Goal: Task Accomplishment & Management: Manage account settings

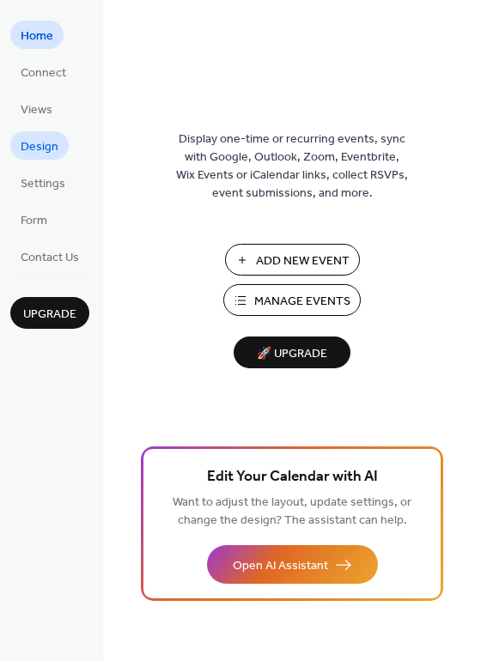
click at [60, 143] on link "Design" at bounding box center [39, 145] width 58 height 28
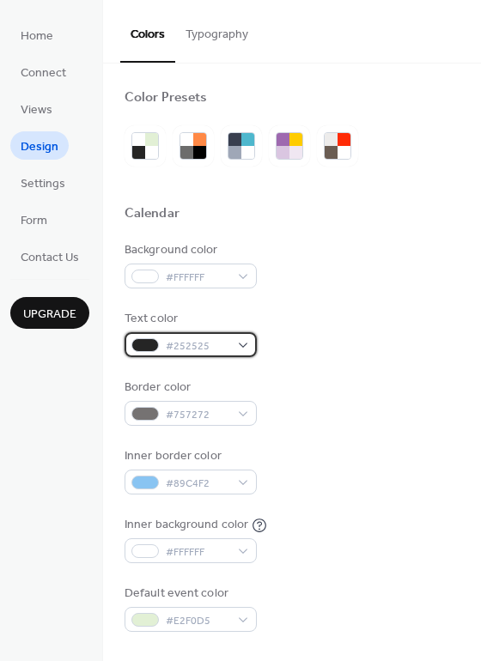
click at [181, 349] on span "#252525" at bounding box center [198, 346] width 64 height 18
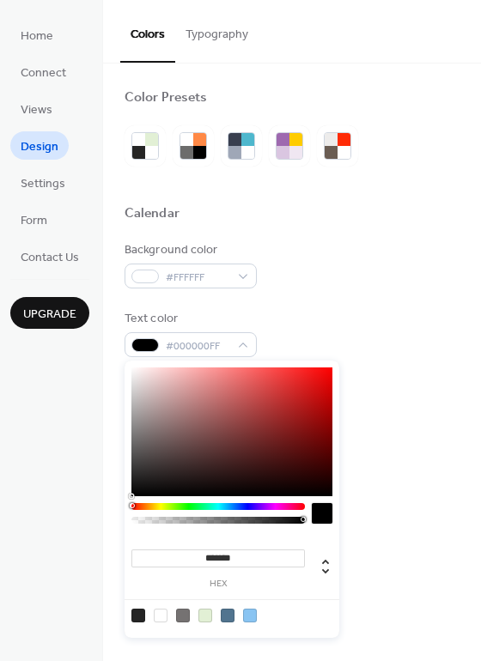
drag, startPoint x: 131, startPoint y: 477, endPoint x: 130, endPoint y: 505, distance: 27.5
click at [130, 505] on div "******* hex" at bounding box center [232, 499] width 215 height 277
click at [204, 615] on div at bounding box center [205, 616] width 14 height 14
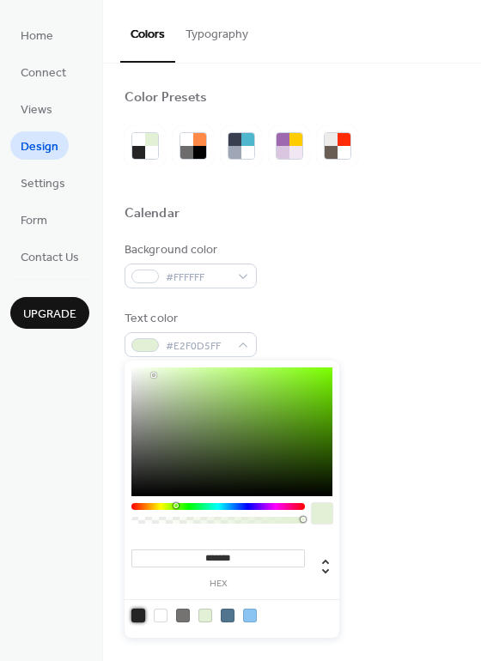
click at [142, 611] on div at bounding box center [138, 616] width 14 height 14
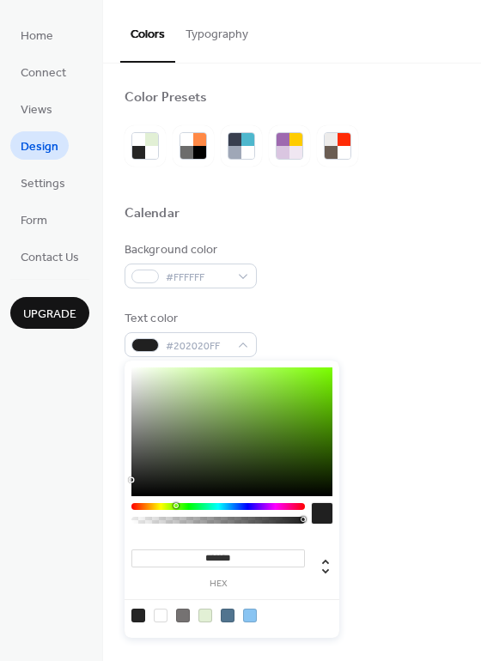
type input "*******"
drag, startPoint x: 132, startPoint y: 476, endPoint x: 130, endPoint y: 509, distance: 33.6
click at [130, 509] on div "******* hex" at bounding box center [232, 499] width 215 height 277
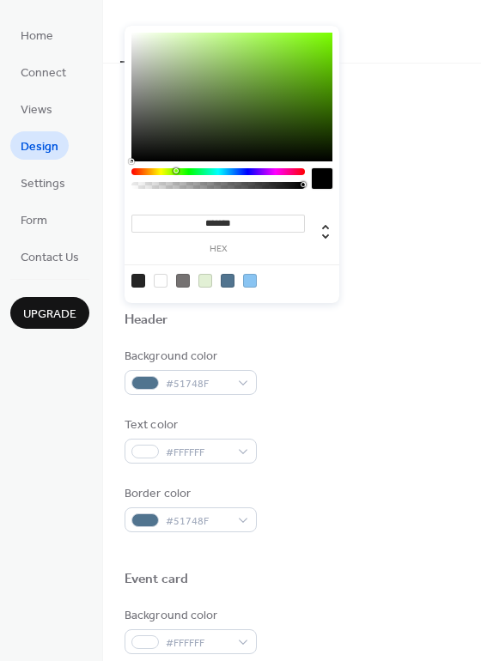
scroll to position [368, 0]
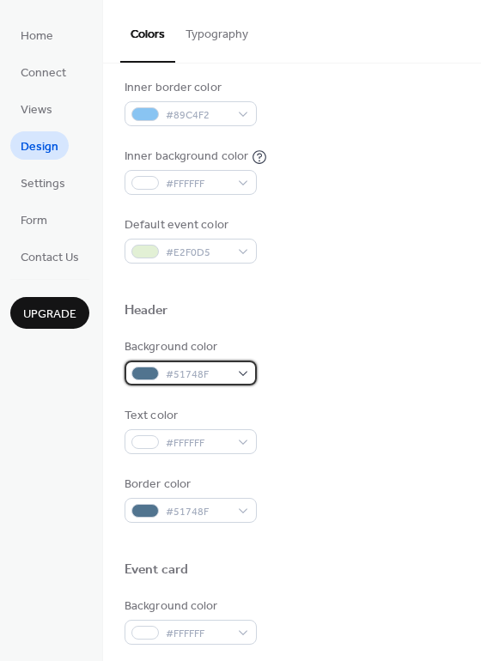
click at [183, 364] on div "#51748F" at bounding box center [191, 373] width 132 height 25
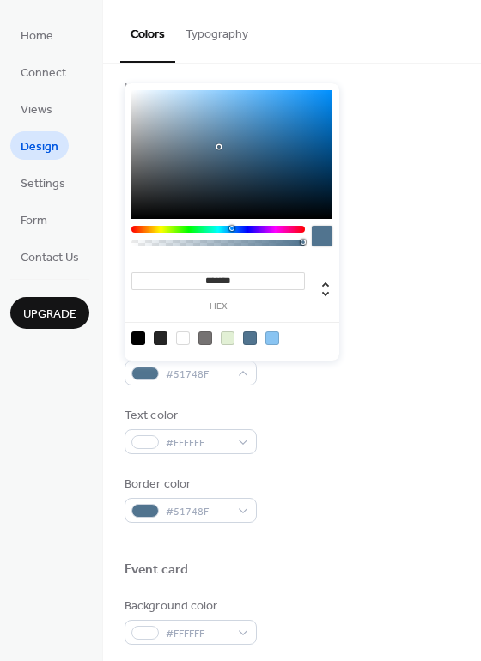
drag, startPoint x: 250, startPoint y: 280, endPoint x: 77, endPoint y: 285, distance: 172.7
click at [77, 285] on body "Home Connect Views Design Settings Form Contact Us Upgrade Design Upgrade Color…" at bounding box center [240, 330] width 481 height 661
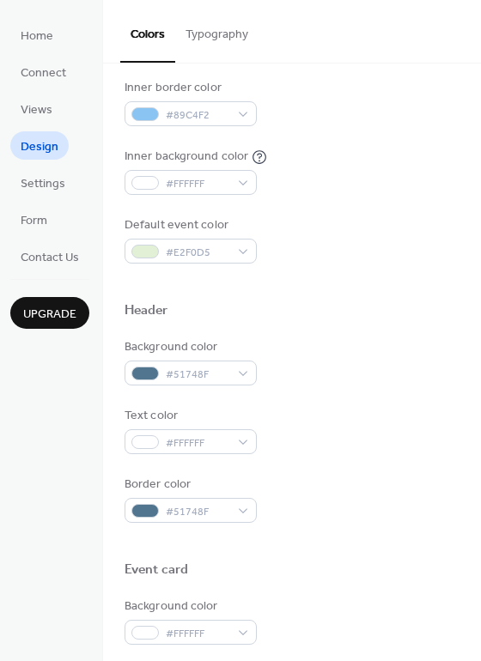
click at [77, 285] on div "Upgrade" at bounding box center [49, 304] width 79 height 50
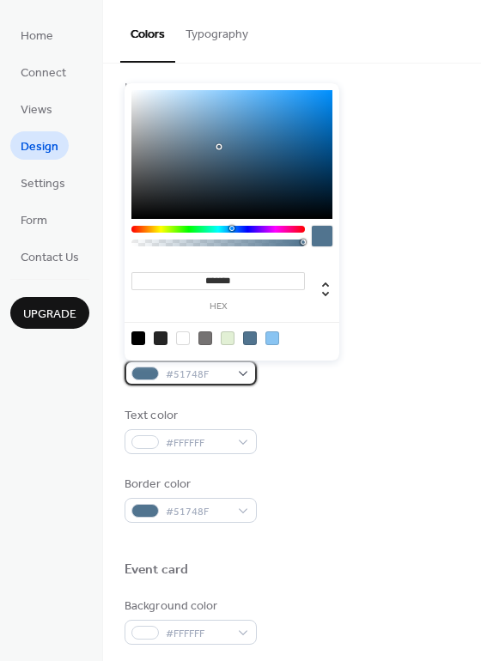
click at [188, 368] on span "#51748F" at bounding box center [198, 375] width 64 height 18
drag, startPoint x: 241, startPoint y: 279, endPoint x: 178, endPoint y: 272, distance: 63.9
click at [178, 272] on input "*******" at bounding box center [217, 281] width 173 height 18
paste input
type input "*******"
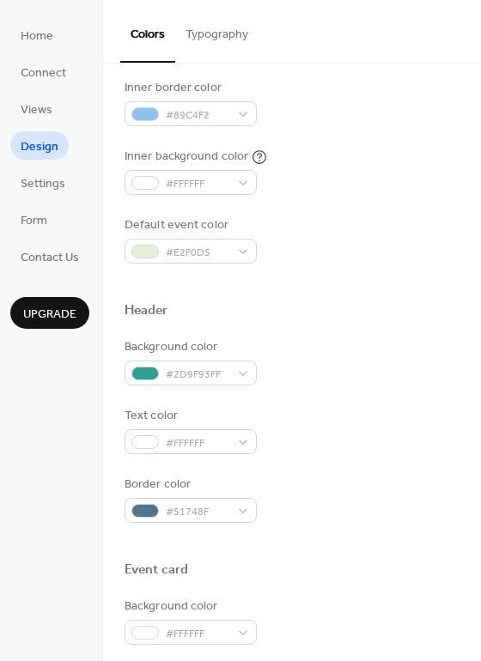
click at [377, 528] on div at bounding box center [292, 542] width 335 height 39
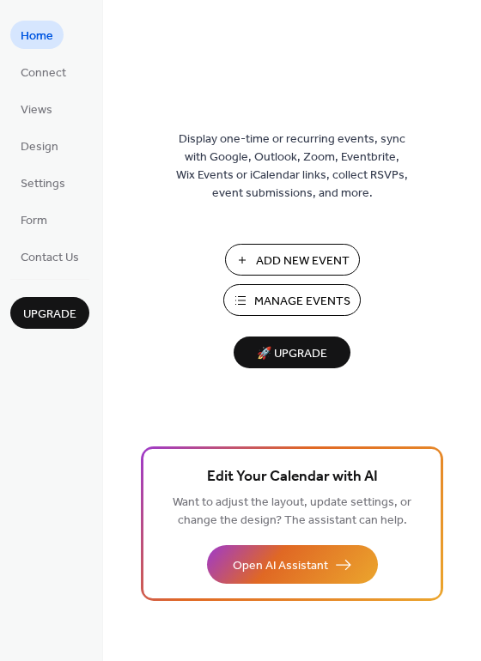
click at [285, 348] on span "🚀 Upgrade" at bounding box center [292, 354] width 96 height 23
click at [51, 108] on span "Views" at bounding box center [37, 110] width 32 height 18
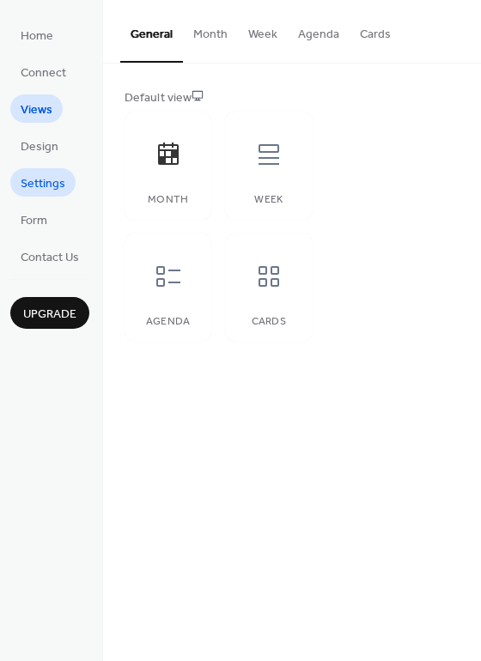
click at [37, 175] on span "Settings" at bounding box center [43, 184] width 45 height 18
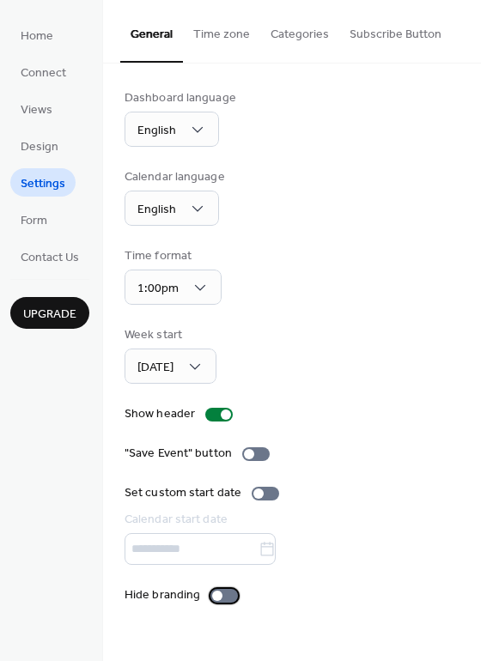
click at [223, 600] on div at bounding box center [223, 596] width 27 height 14
click at [211, 30] on button "Time zone" at bounding box center [221, 30] width 77 height 61
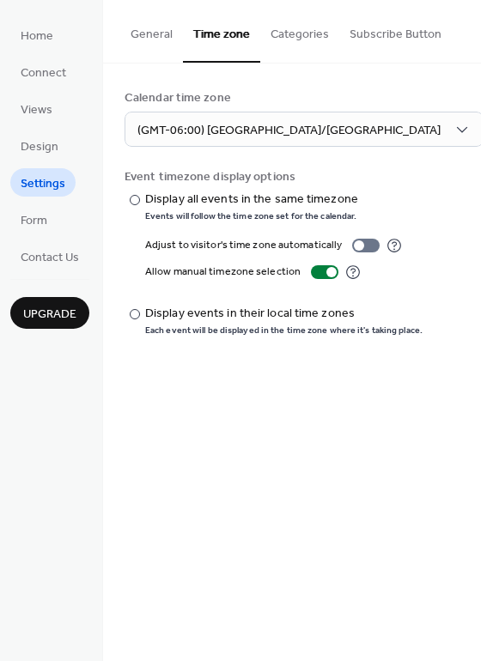
click at [298, 27] on button "Categories" at bounding box center [299, 30] width 79 height 61
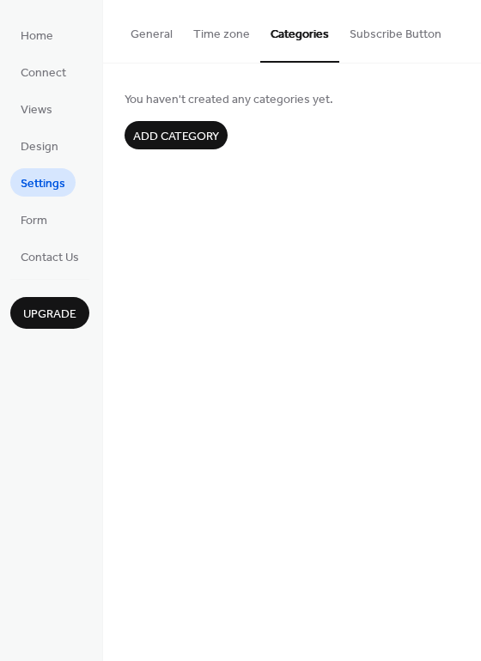
click at [378, 34] on button "Subscribe Button" at bounding box center [395, 30] width 112 height 61
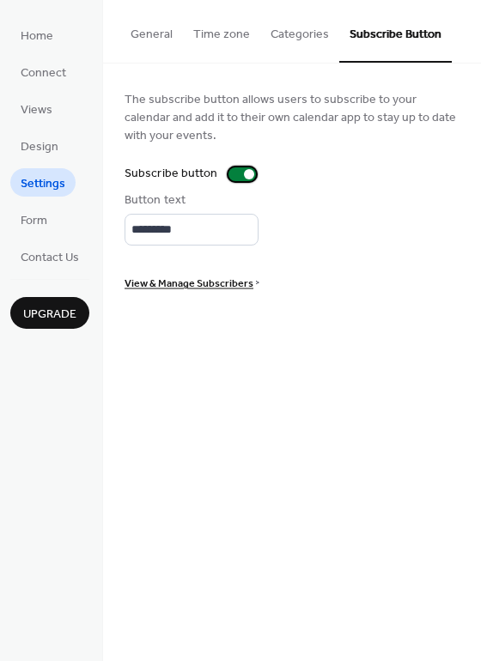
click at [234, 170] on div at bounding box center [241, 174] width 27 height 14
click at [282, 38] on button "Categories" at bounding box center [299, 30] width 79 height 61
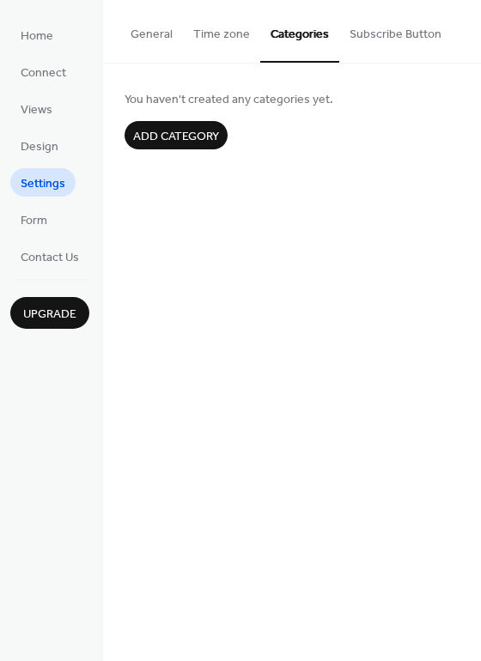
click at [192, 132] on span "Add category" at bounding box center [176, 137] width 86 height 18
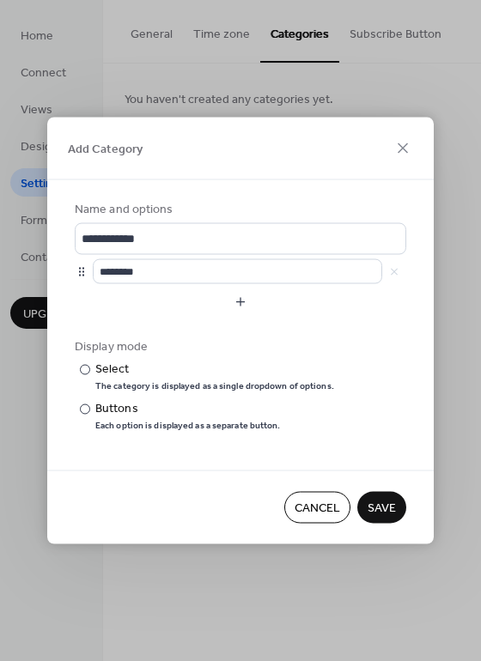
click at [331, 505] on span "Cancel" at bounding box center [318, 509] width 46 height 18
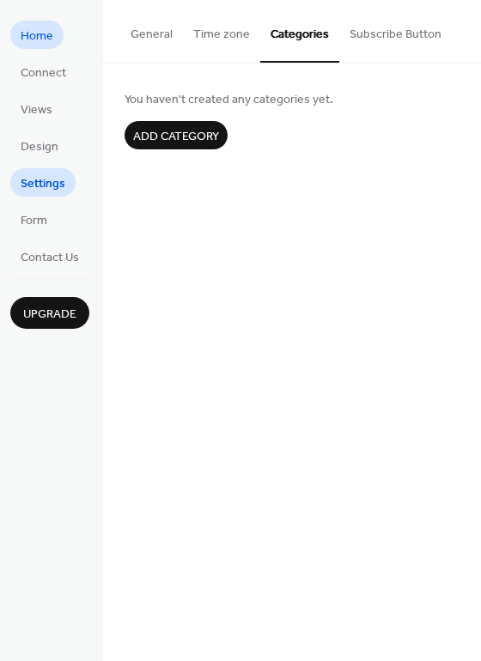
click at [46, 40] on span "Home" at bounding box center [37, 36] width 33 height 18
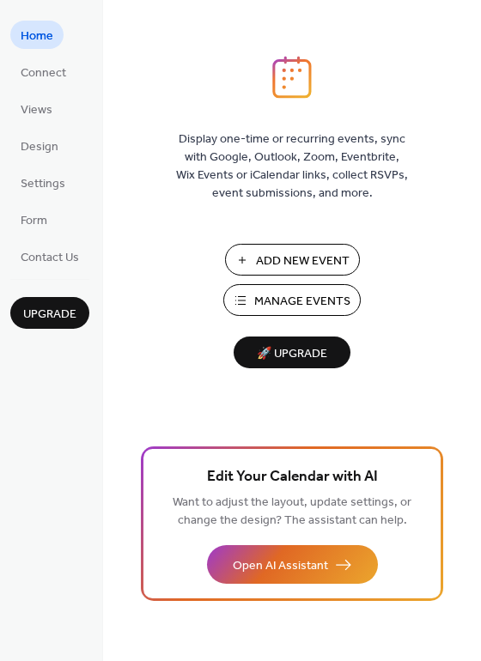
click at [300, 299] on span "Manage Events" at bounding box center [302, 302] width 96 height 18
click at [52, 138] on span "Design" at bounding box center [40, 147] width 38 height 18
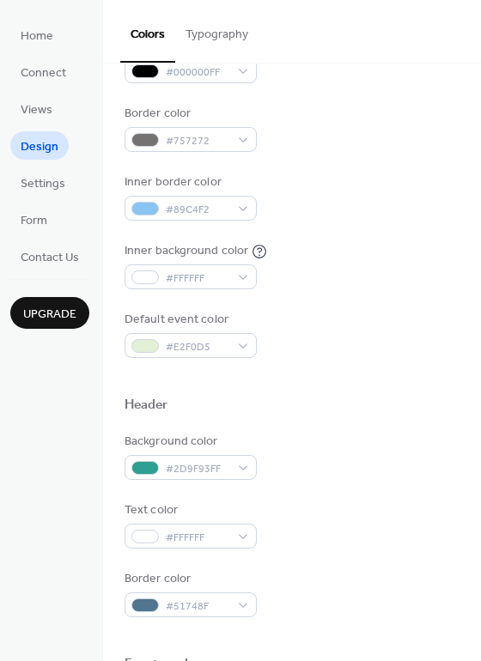
scroll to position [271, 0]
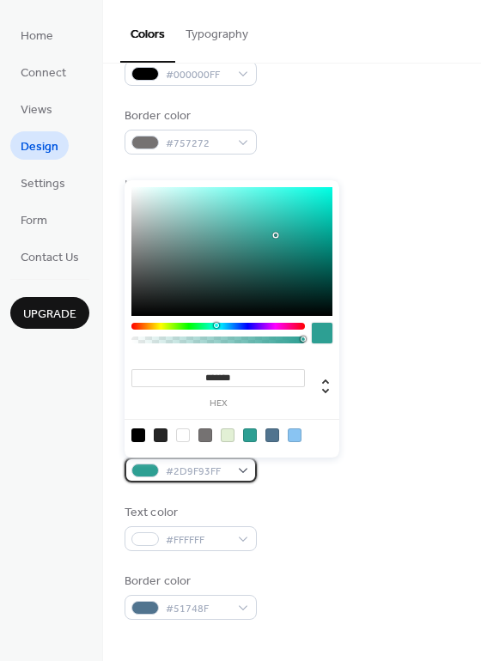
click at [203, 476] on span "#2D9F93FF" at bounding box center [198, 472] width 64 height 18
click at [228, 375] on input "*******" at bounding box center [217, 378] width 173 height 18
paste input "*"
type input "********"
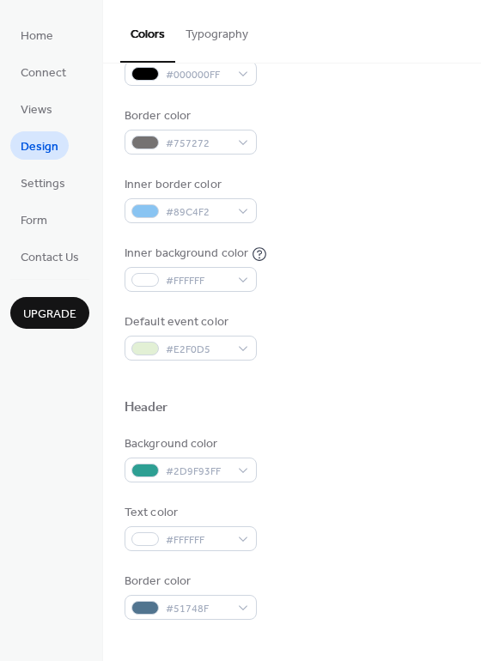
click at [406, 382] on div at bounding box center [292, 380] width 335 height 39
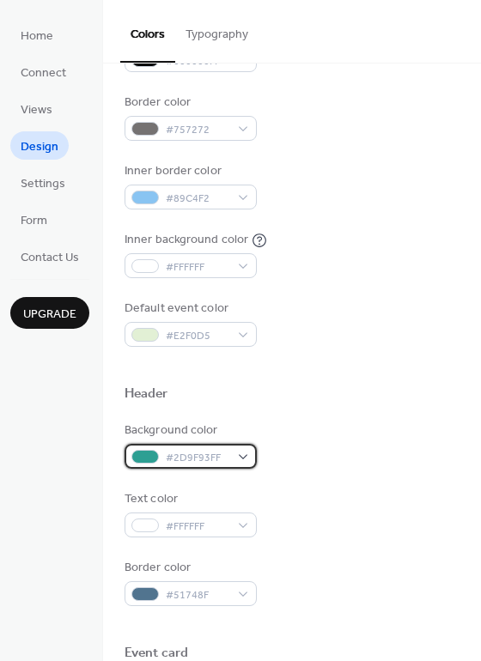
click at [192, 456] on span "#2D9F93FF" at bounding box center [198, 458] width 64 height 18
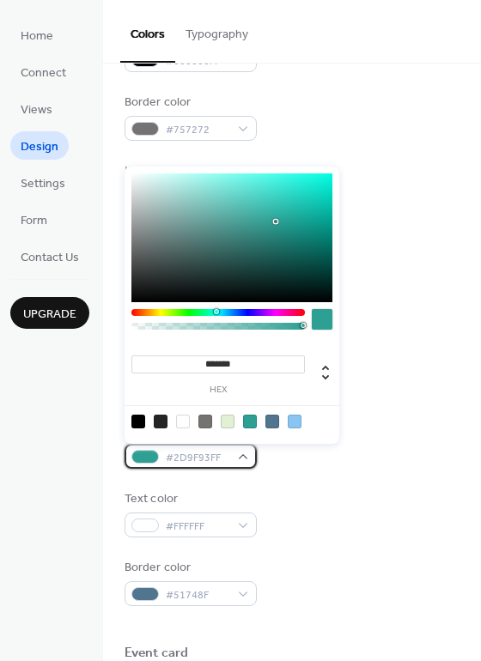
scroll to position [286, 0]
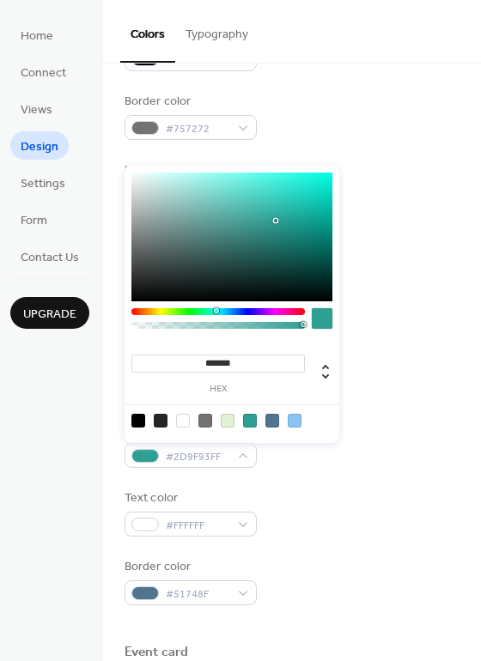
drag, startPoint x: 196, startPoint y: 363, endPoint x: 285, endPoint y: 364, distance: 89.3
click at [285, 364] on input "*******" at bounding box center [217, 364] width 173 height 18
paste input
type input "*******"
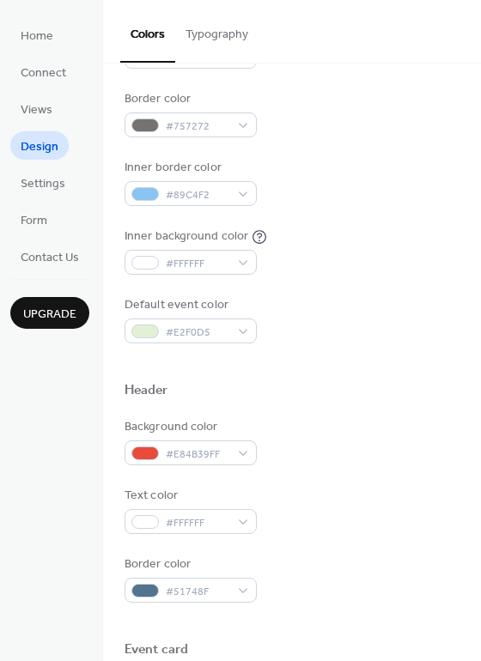
click at [410, 372] on div at bounding box center [292, 362] width 335 height 39
